Goal: Task Accomplishment & Management: Use online tool/utility

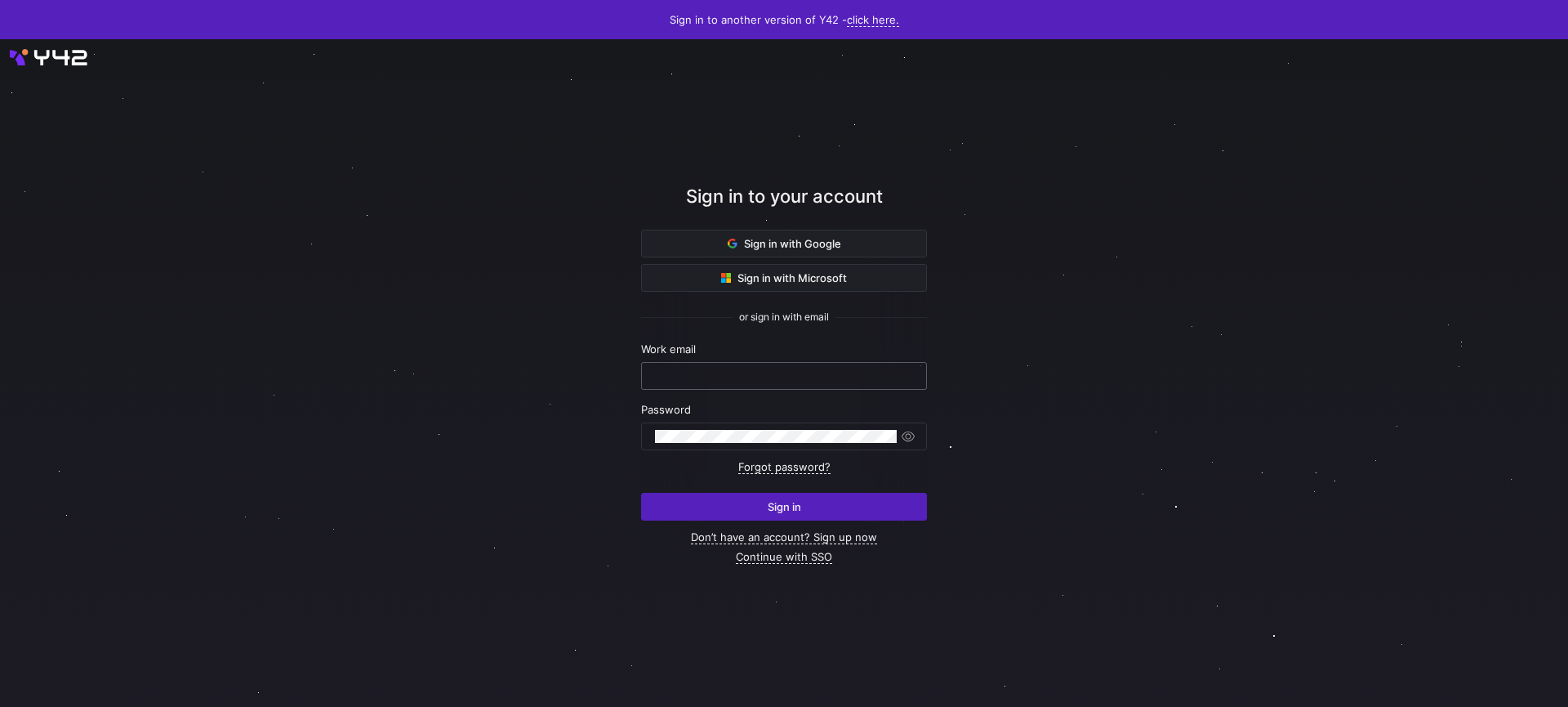
click at [848, 376] on input "text" at bounding box center [783, 375] width 258 height 13
paste input "[EMAIL_ADDRESS][DOMAIN_NAME]"
type input "[EMAIL_ADDRESS][DOMAIN_NAME]"
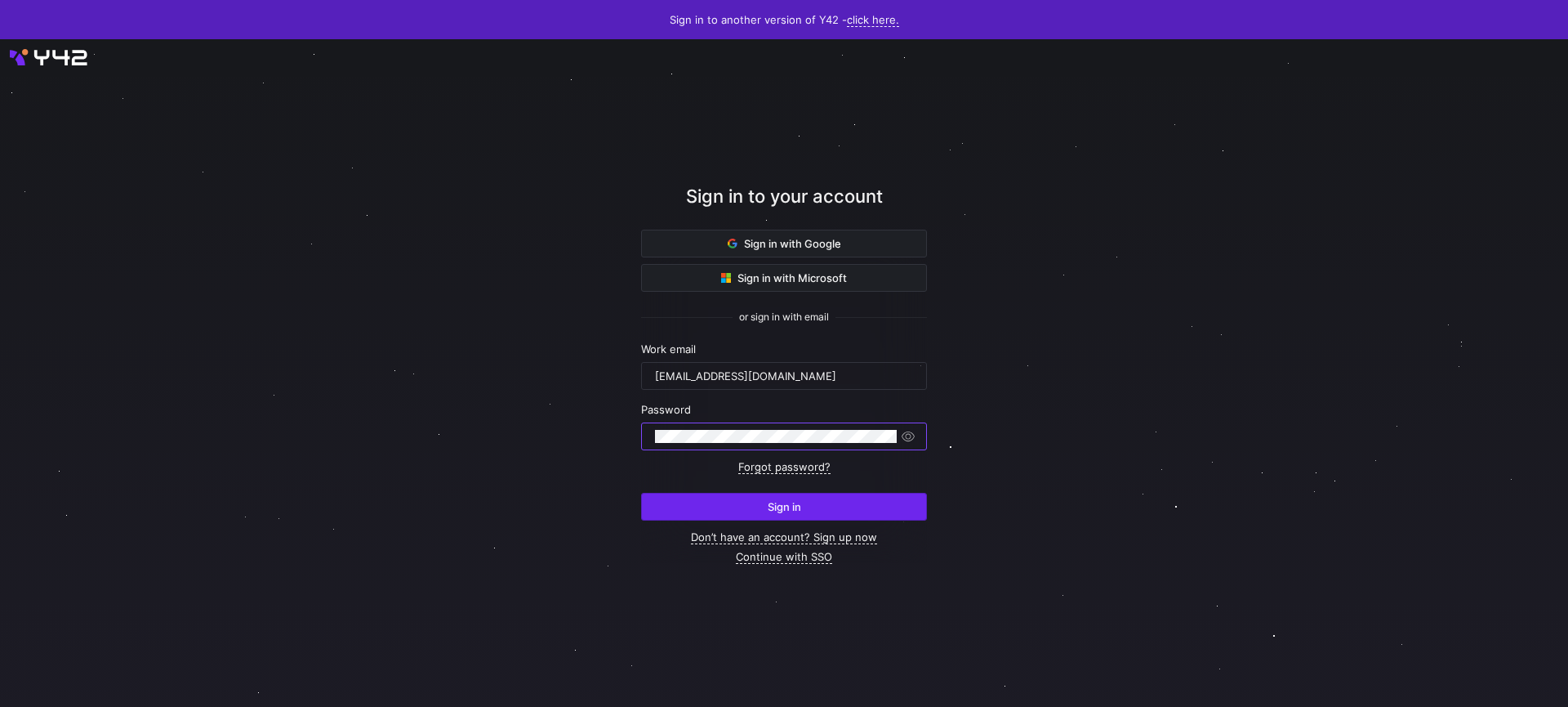
click at [829, 514] on span "submit" at bounding box center [783, 507] width 284 height 26
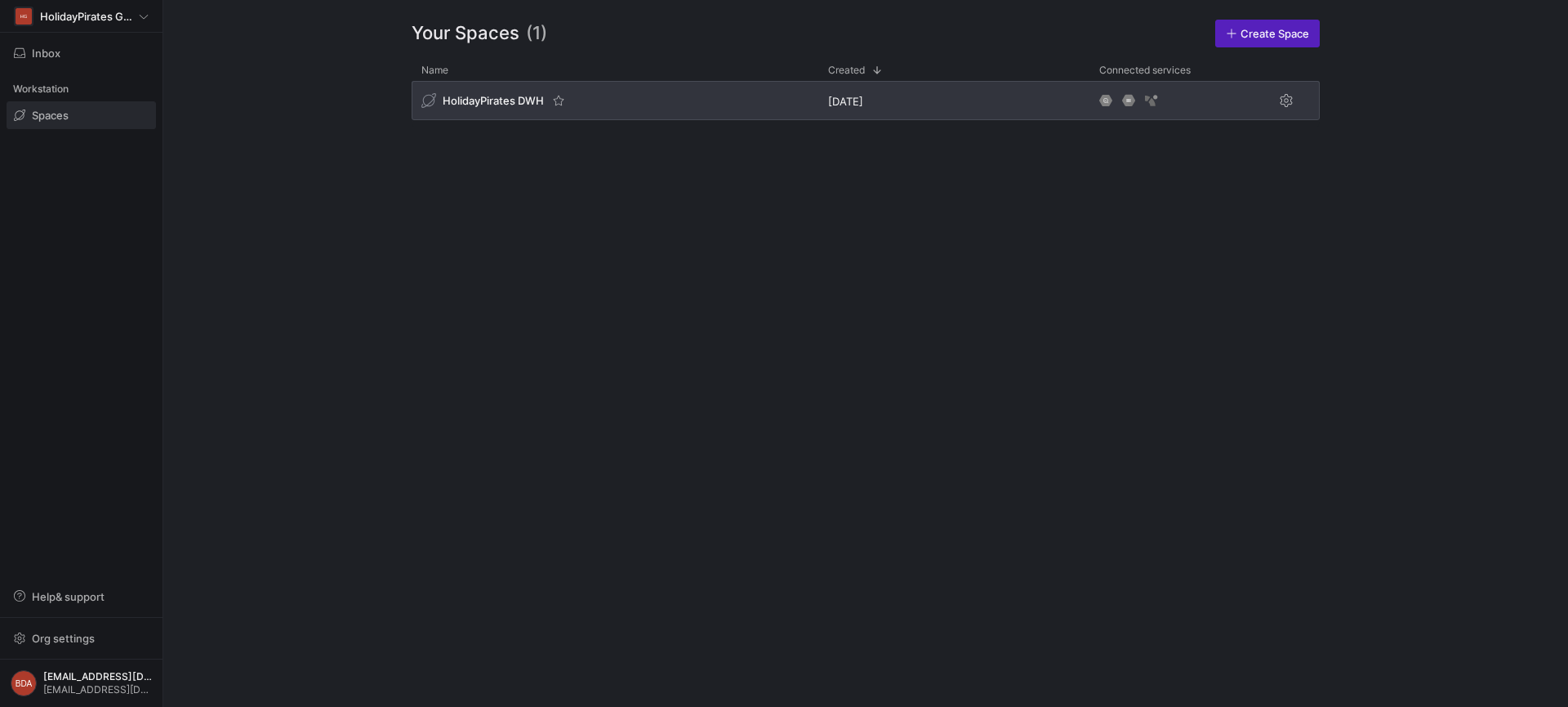
click at [488, 115] on div "HolidayPirates DWH" at bounding box center [615, 101] width 407 height 39
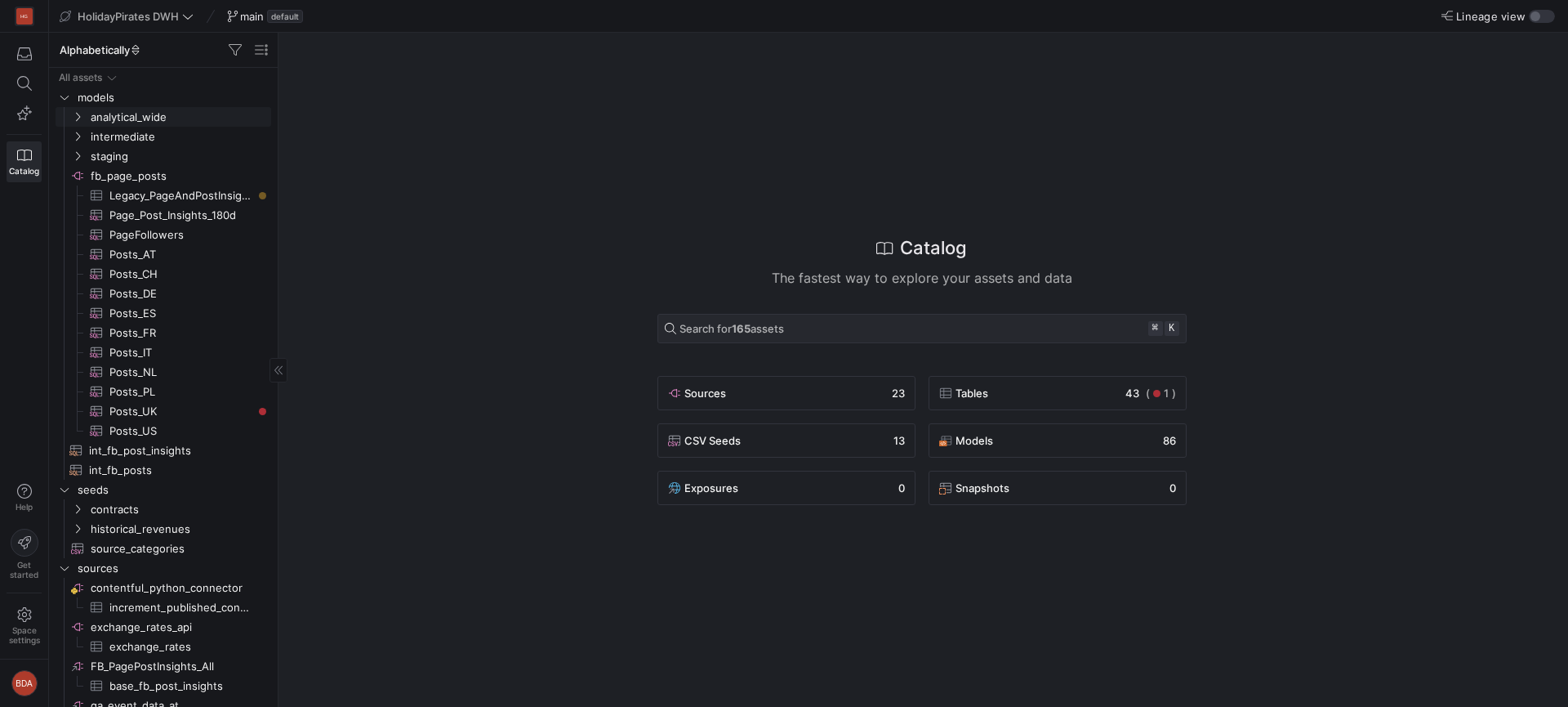
click at [84, 120] on span "analytical_wide" at bounding box center [170, 116] width 201 height 18
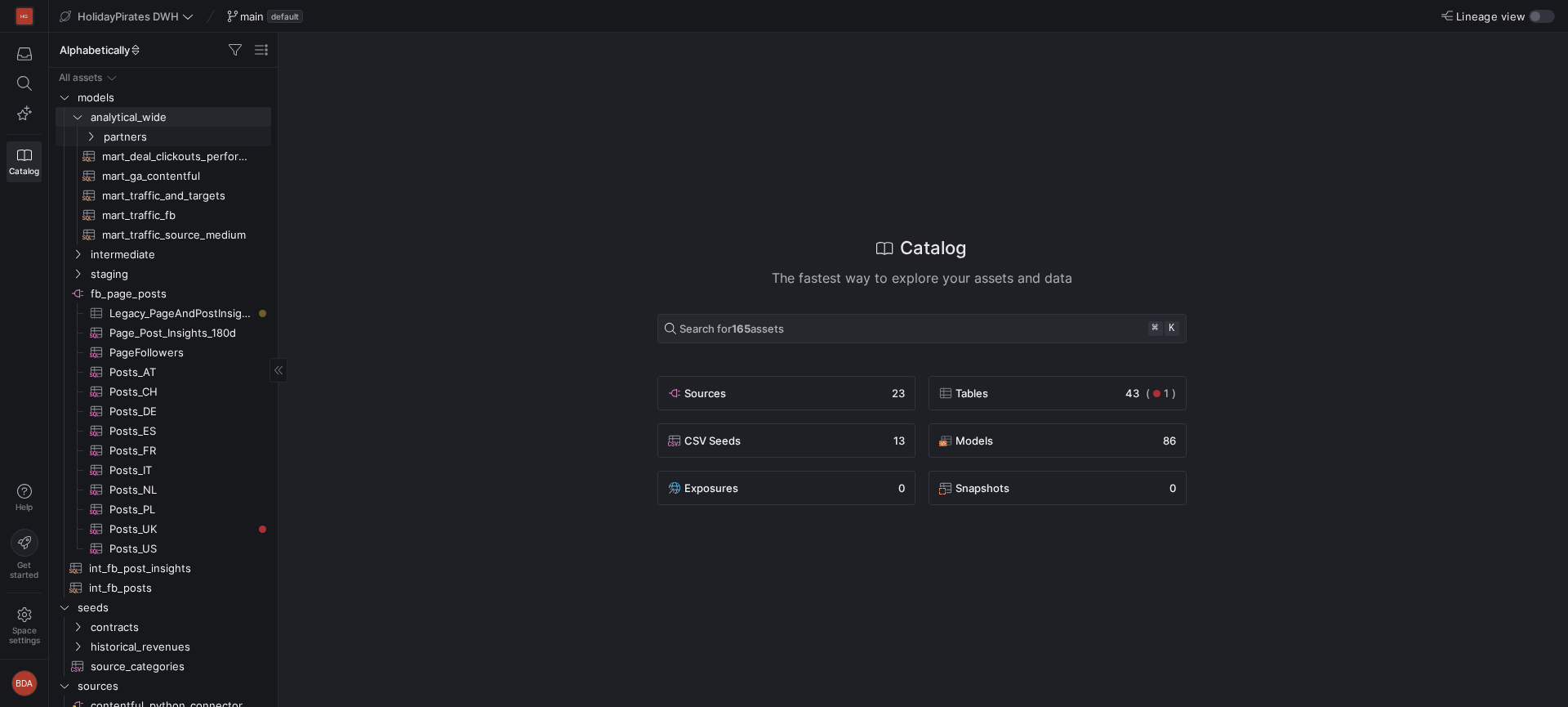
click at [90, 138] on icon "Press SPACE to select this row." at bounding box center [91, 137] width 4 height 9
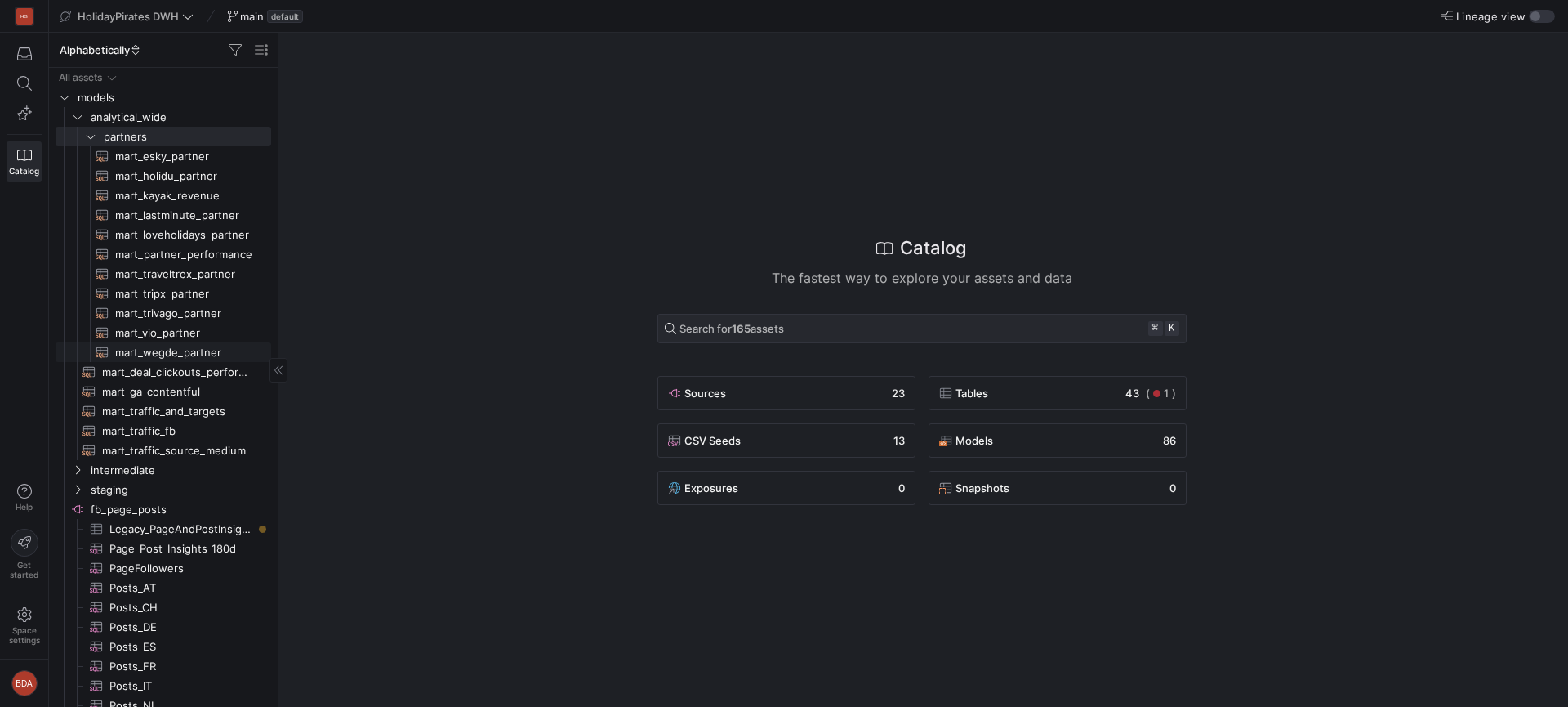
click at [134, 350] on span "mart_wegde_partner​​​​​​​​​​" at bounding box center [183, 352] width 137 height 19
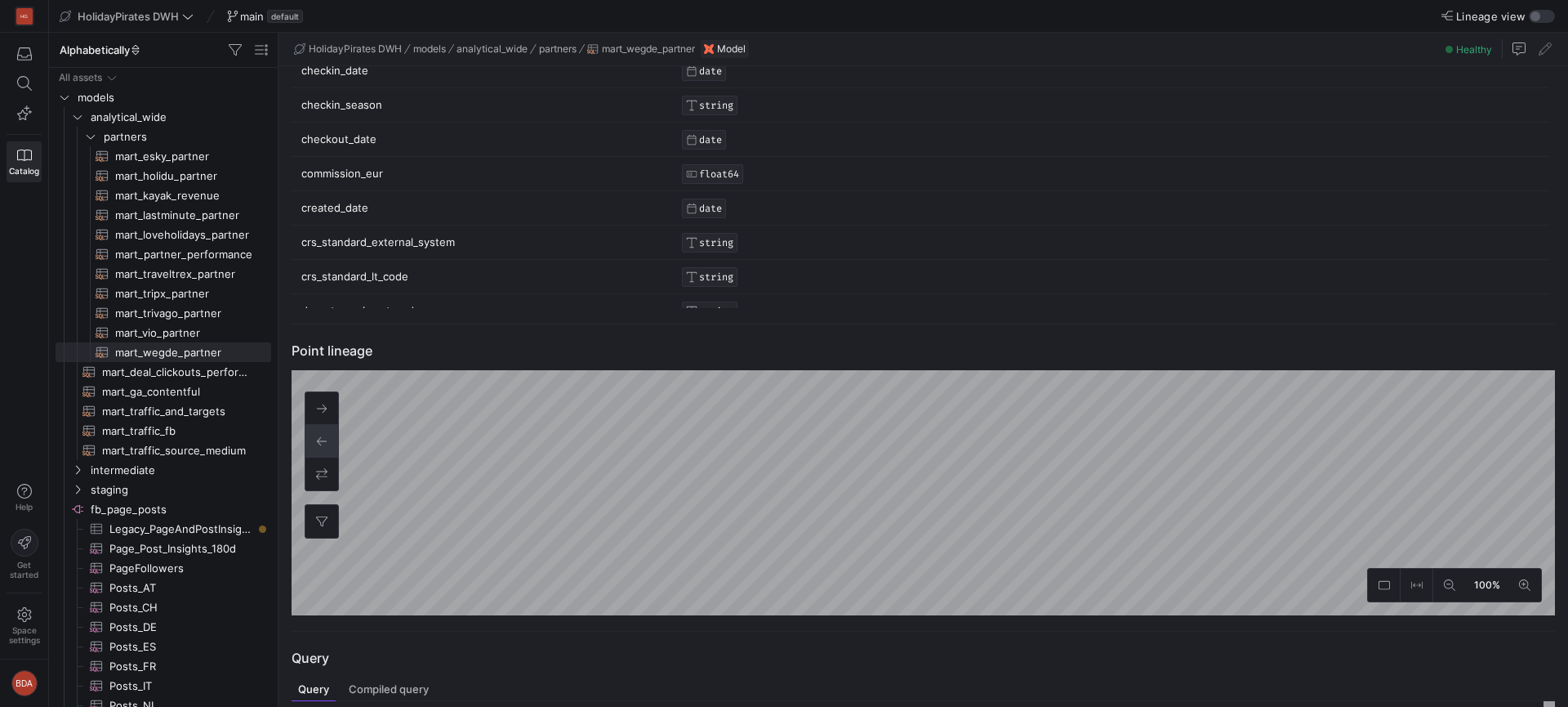
scroll to position [584, 0]
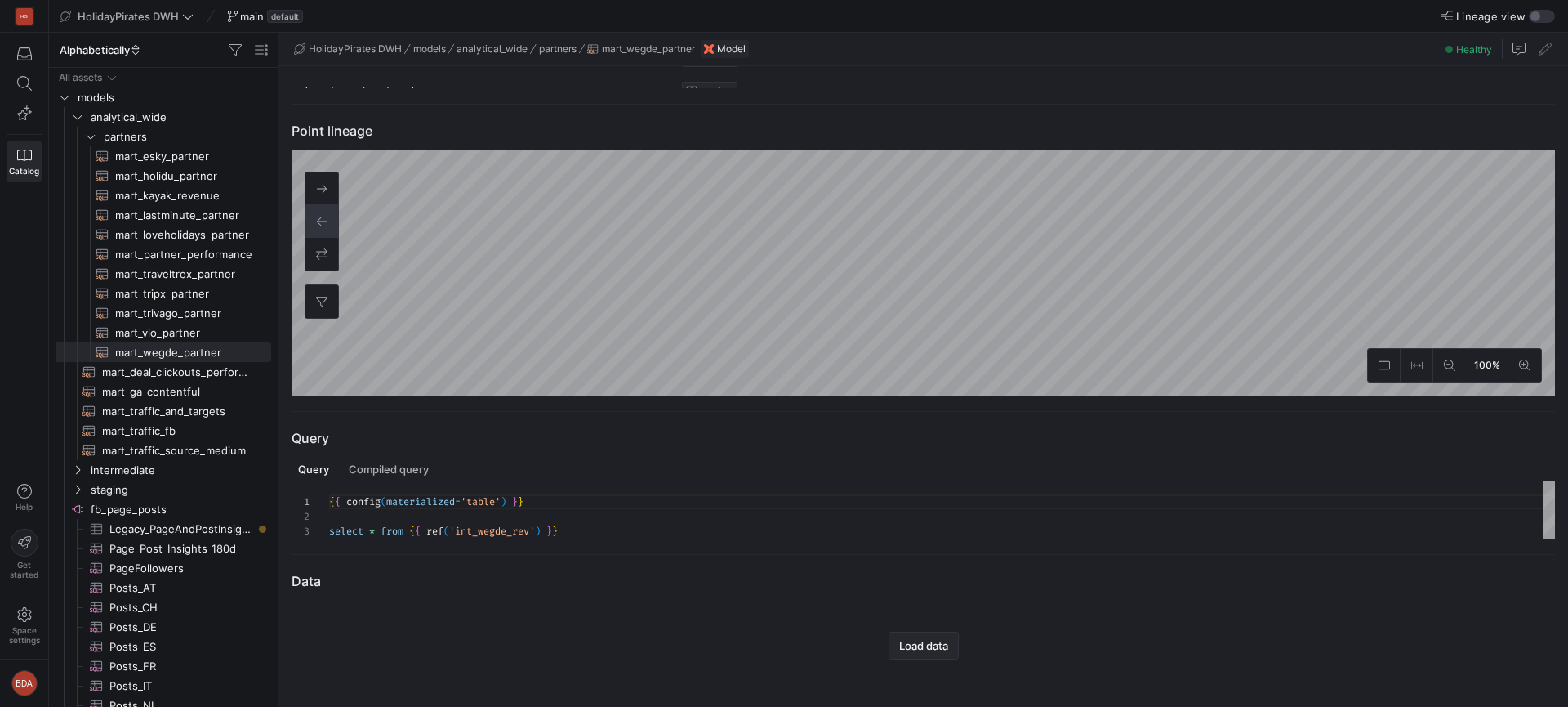
click at [942, 639] on span "Load data" at bounding box center [924, 646] width 49 height 13
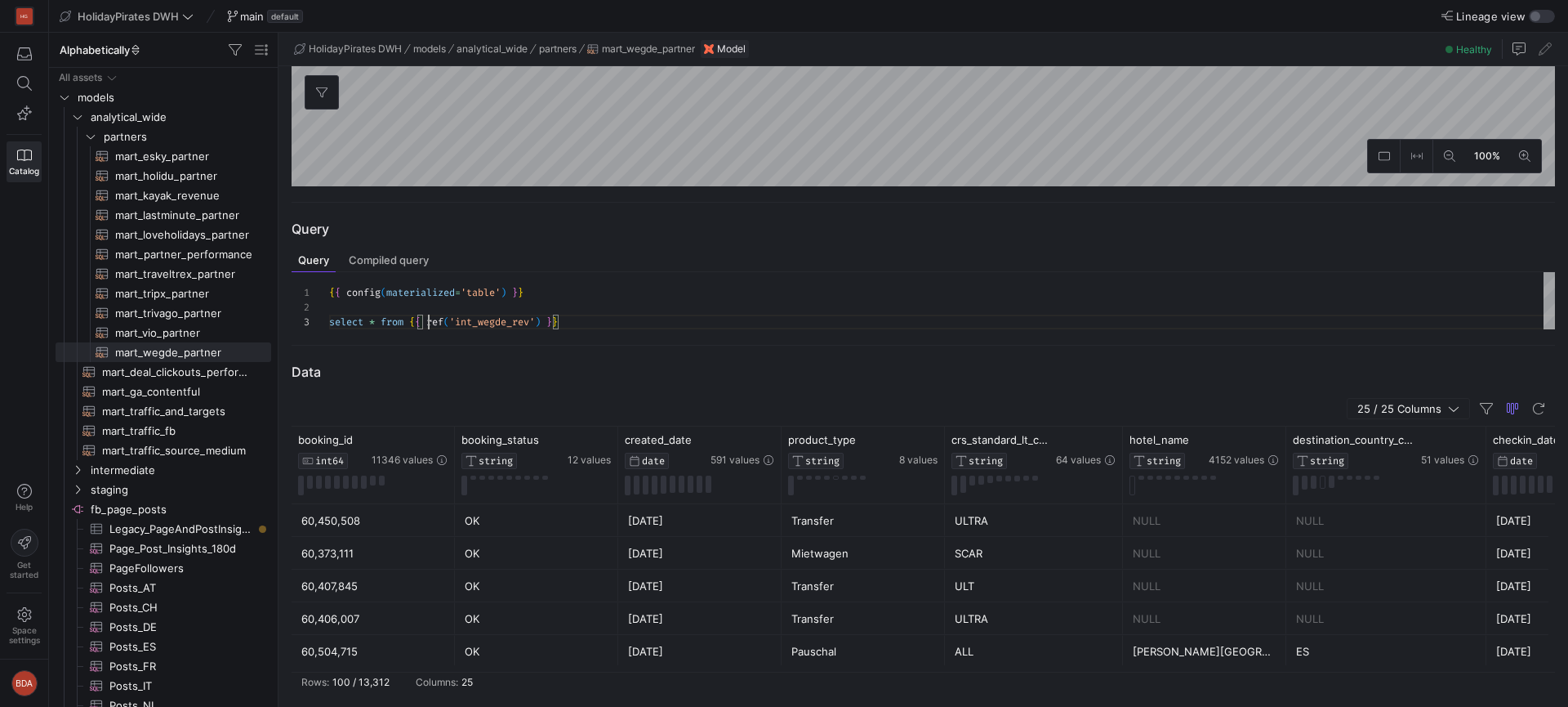
scroll to position [30, 100]
click at [430, 328] on div "{ { config ( materialized = 'table' ) } } select * from { { ref ( 'int_wegde_re…" at bounding box center [941, 300] width 1225 height 57
click at [608, 320] on div "{ { config ( materialized = 'table' ) } } select * from { { ref ( 'int_wegde_re…" at bounding box center [941, 300] width 1225 height 57
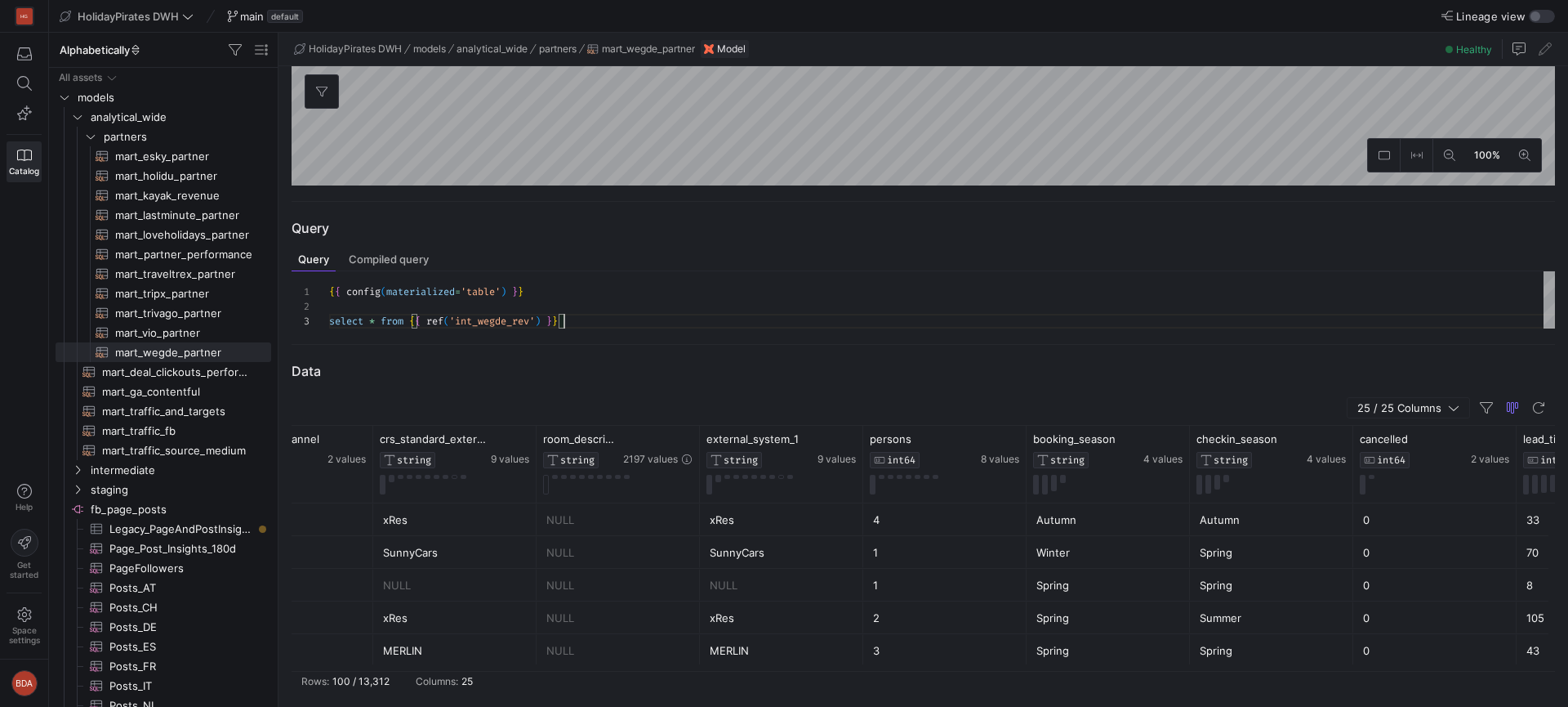
scroll to position [0, 2498]
